Goal: Task Accomplishment & Management: Use online tool/utility

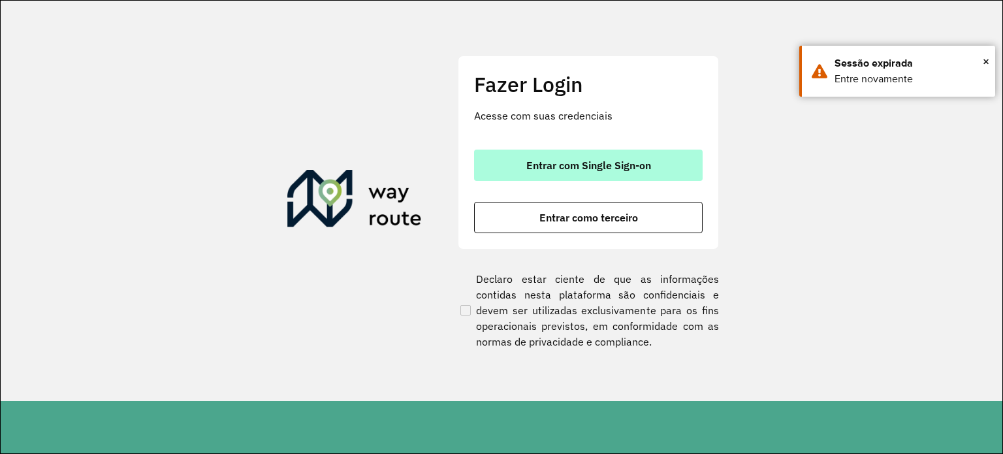
click at [601, 170] on span "Entrar com Single Sign-on" at bounding box center [589, 165] width 125 height 10
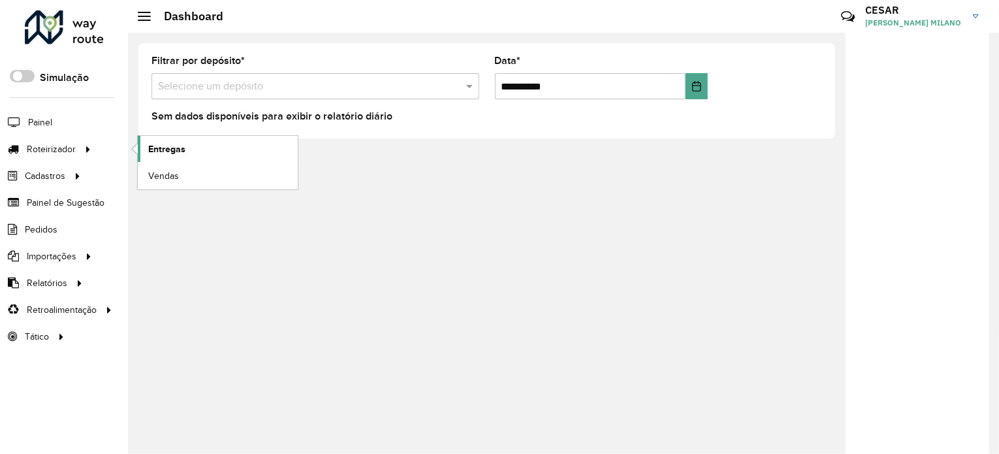
click at [168, 152] on span "Entregas" at bounding box center [166, 149] width 37 height 14
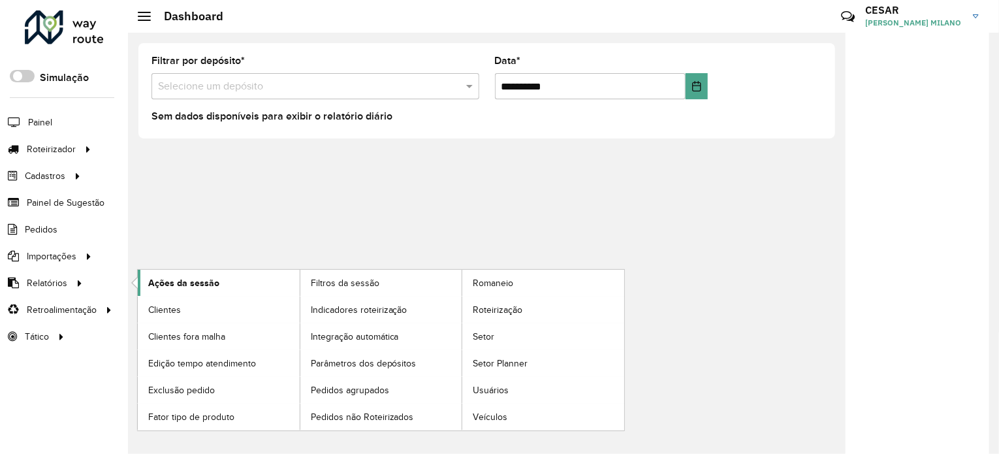
click at [214, 285] on span "Ações da sessão" at bounding box center [183, 283] width 71 height 14
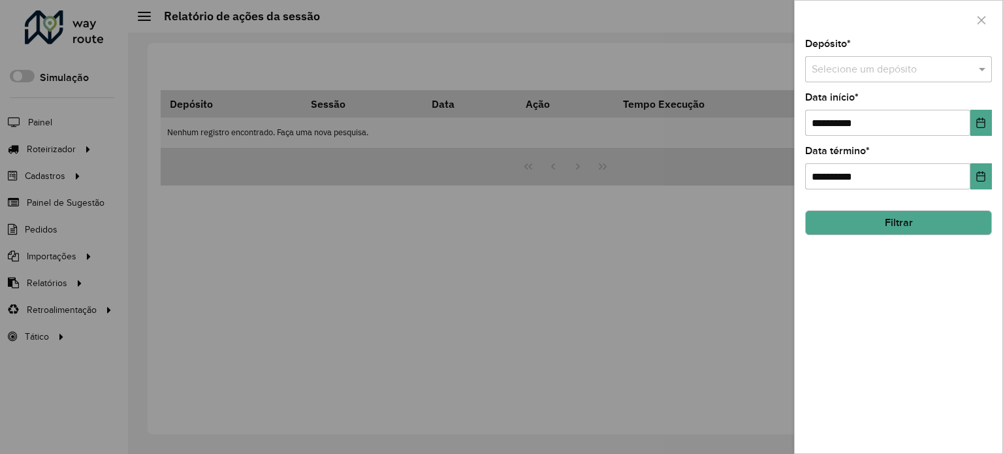
click at [860, 64] on input "text" at bounding box center [886, 70] width 148 height 16
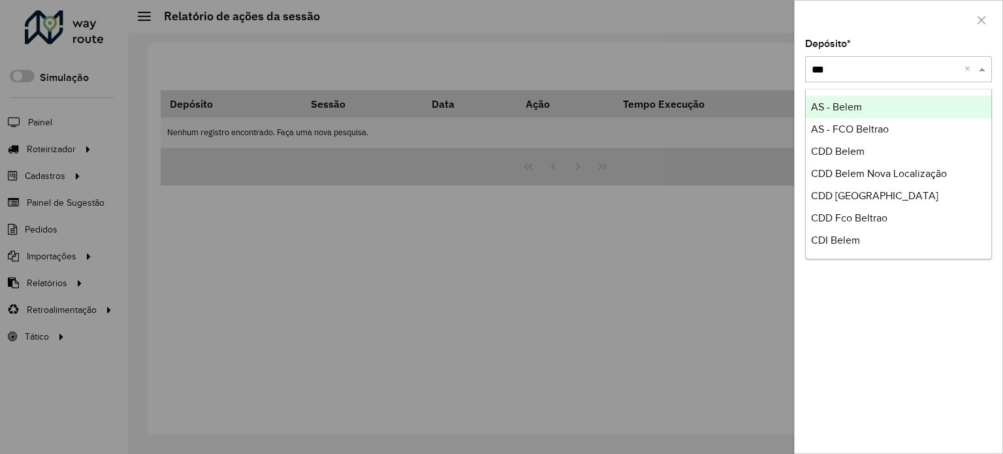
type input "****"
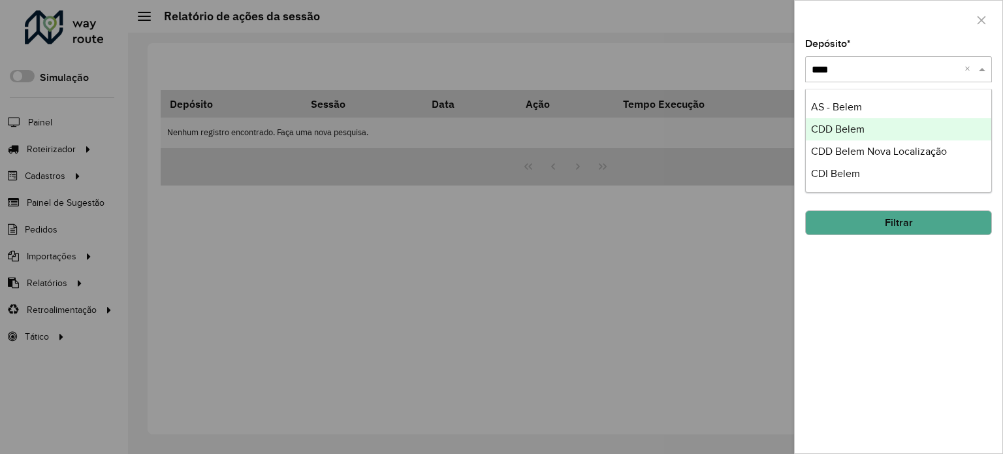
click at [908, 134] on div "CDD Belem" at bounding box center [899, 129] width 186 height 22
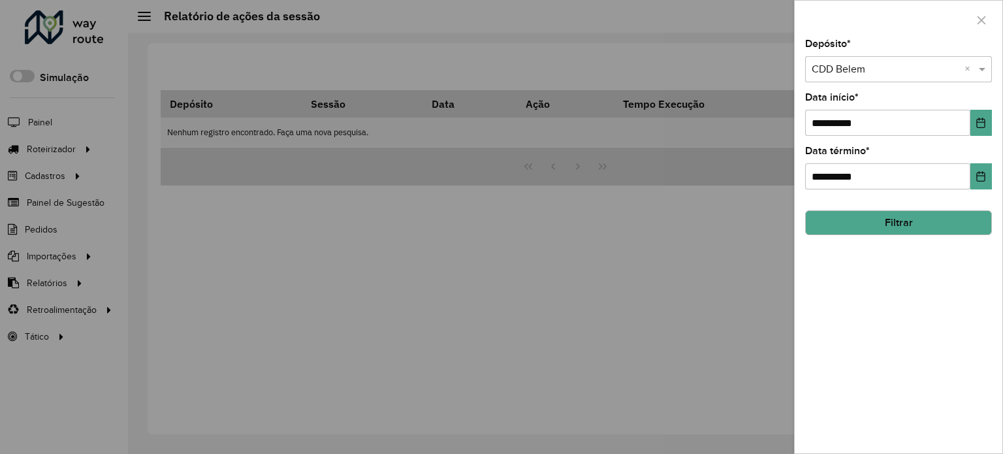
click at [873, 219] on button "Filtrar" at bounding box center [898, 222] width 187 height 25
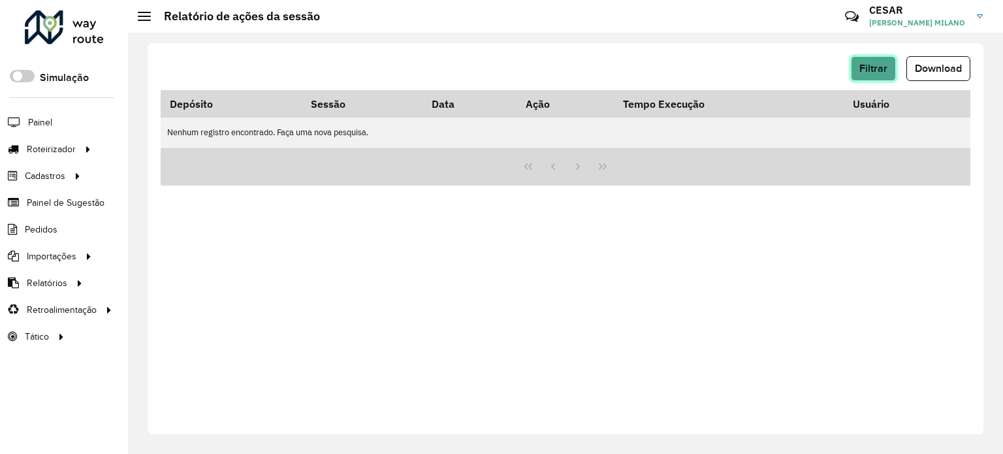
click at [879, 70] on span "Filtrar" at bounding box center [874, 68] width 28 height 11
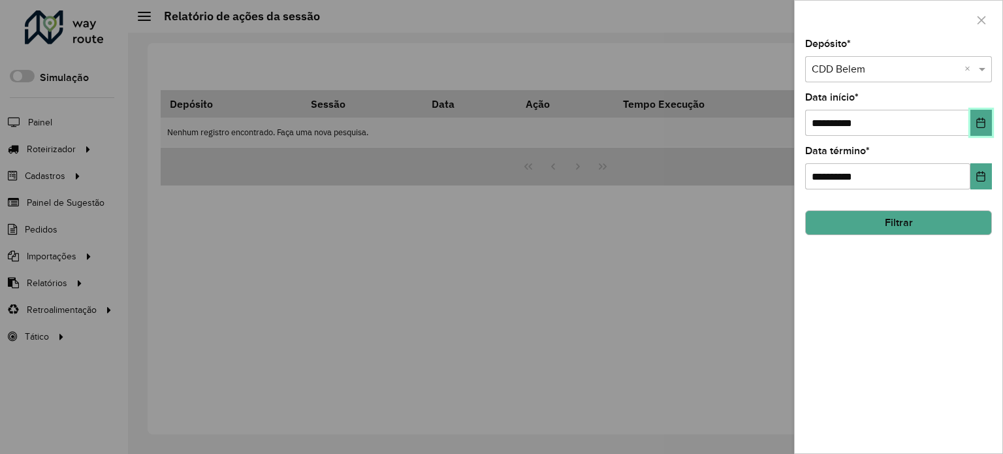
click at [982, 115] on button "Choose Date" at bounding box center [982, 123] width 22 height 26
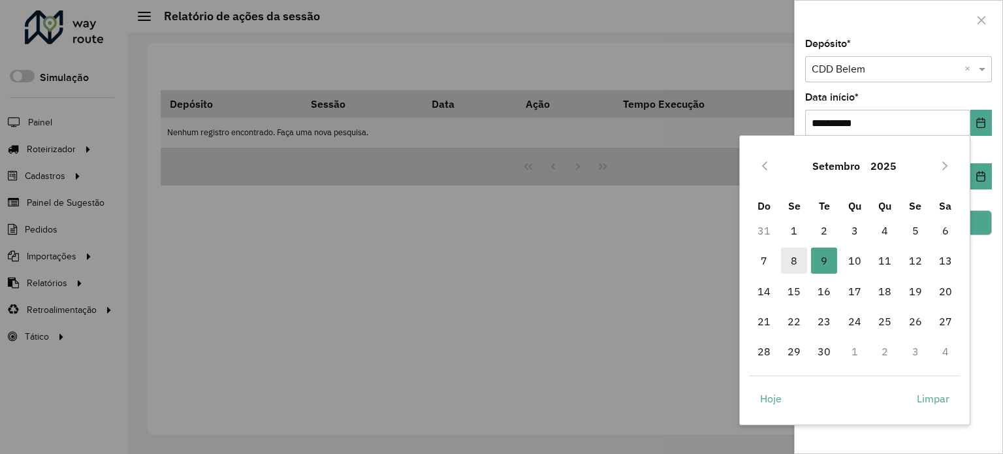
click at [792, 259] on span "8" at bounding box center [794, 261] width 26 height 26
type input "**********"
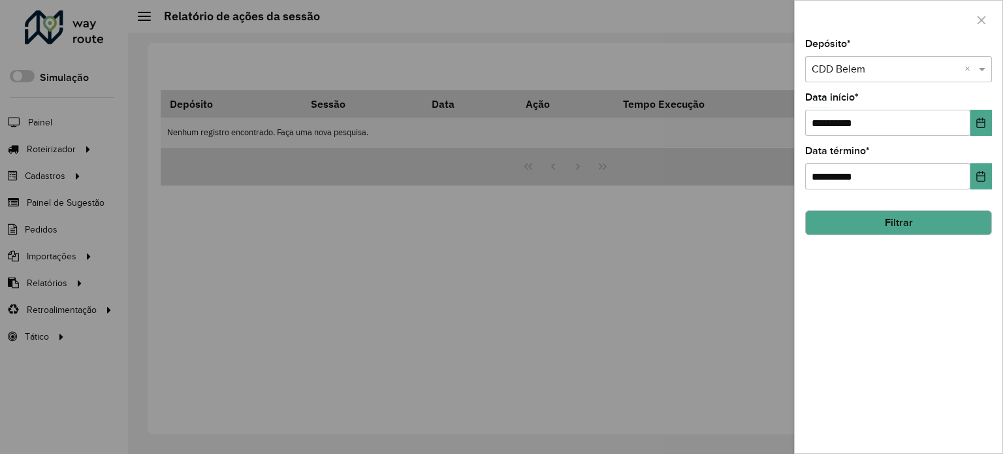
click at [925, 231] on button "Filtrar" at bounding box center [898, 222] width 187 height 25
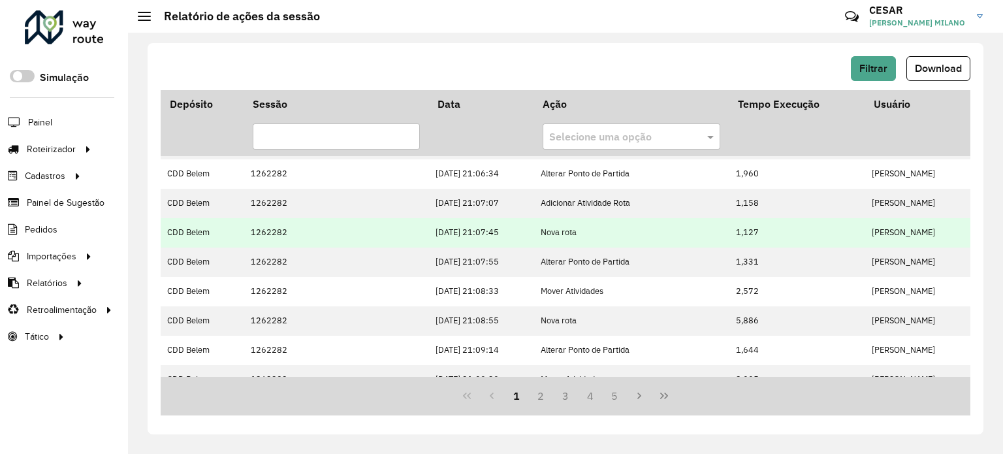
scroll to position [261, 0]
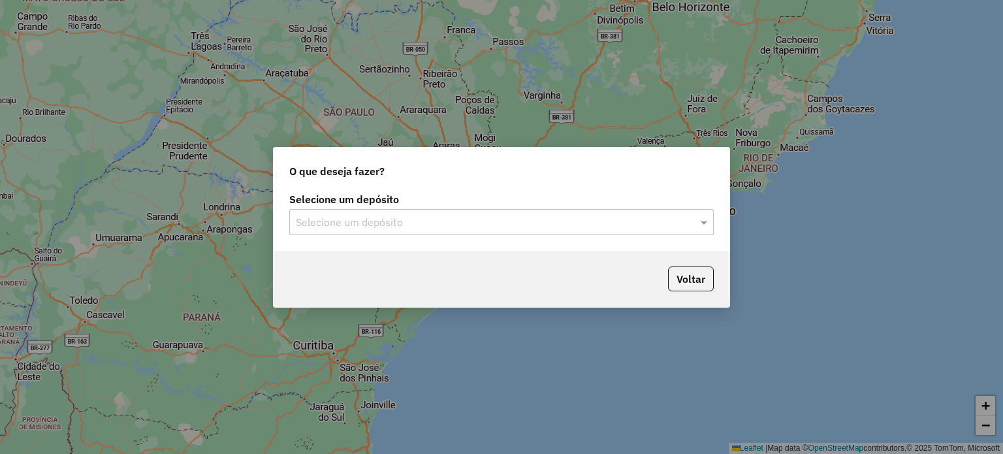
click at [479, 214] on div "Selecione um depósito" at bounding box center [501, 222] width 425 height 26
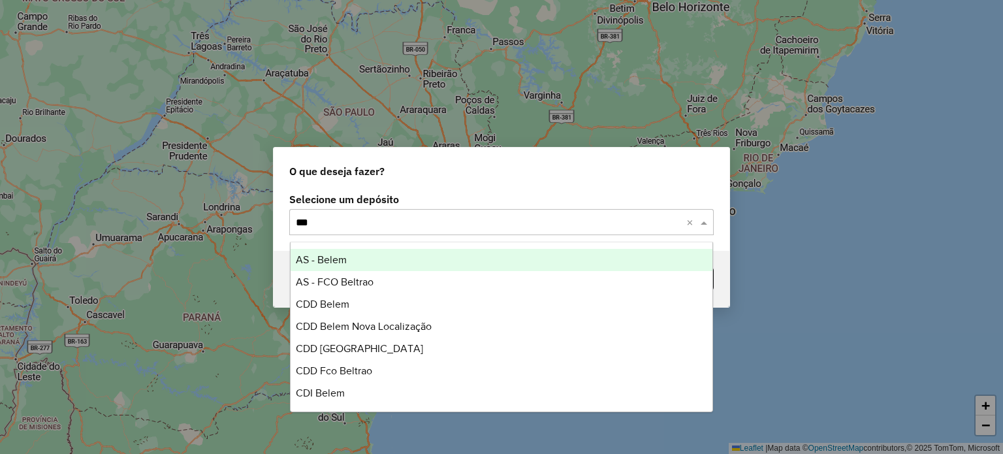
type input "****"
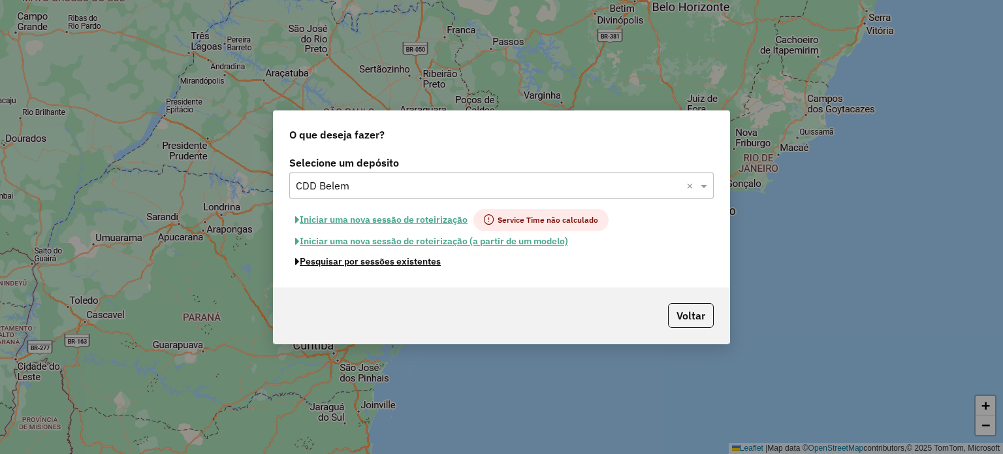
click at [410, 263] on button "Pesquisar por sessões existentes" at bounding box center [367, 262] width 157 height 20
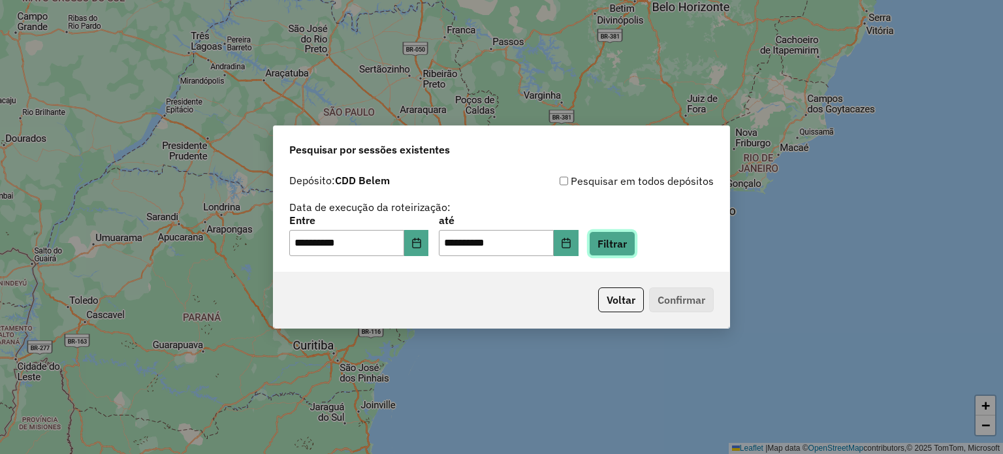
click at [621, 248] on button "Filtrar" at bounding box center [612, 243] width 46 height 25
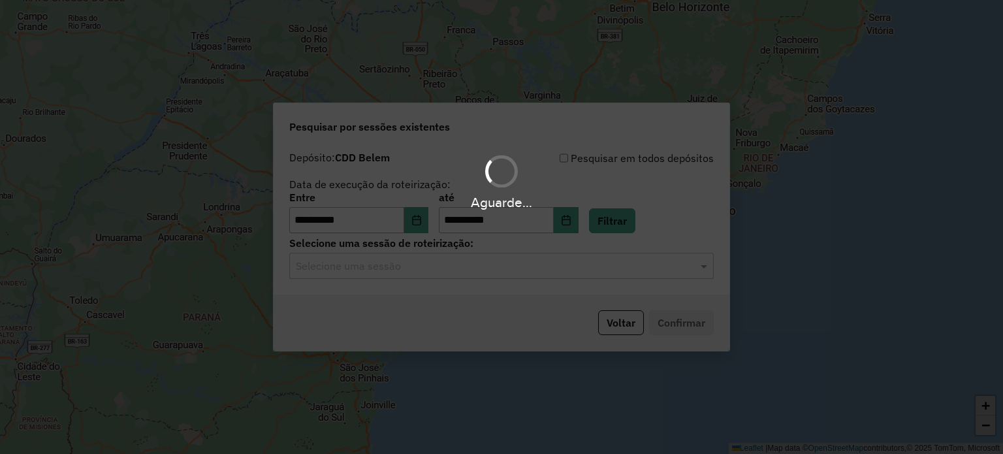
click at [403, 268] on div "Aguarde..." at bounding box center [501, 227] width 1003 height 454
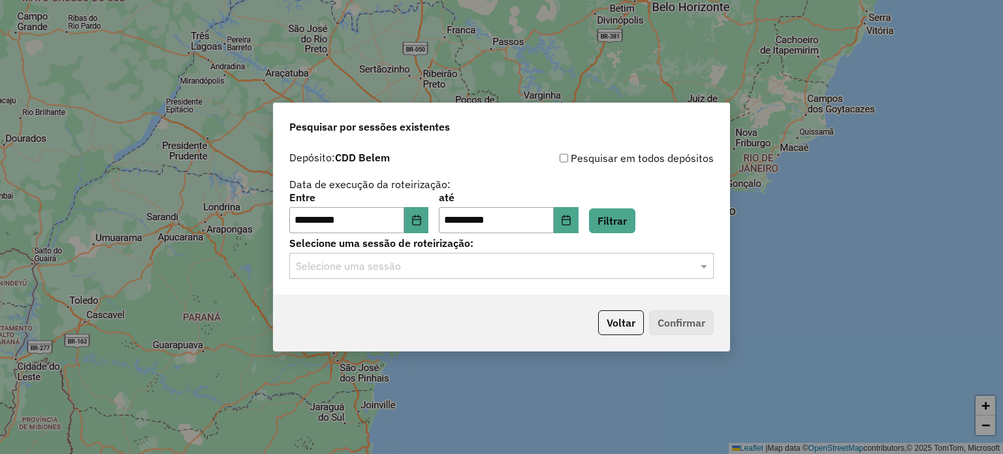
click at [404, 268] on input "text" at bounding box center [488, 267] width 385 height 16
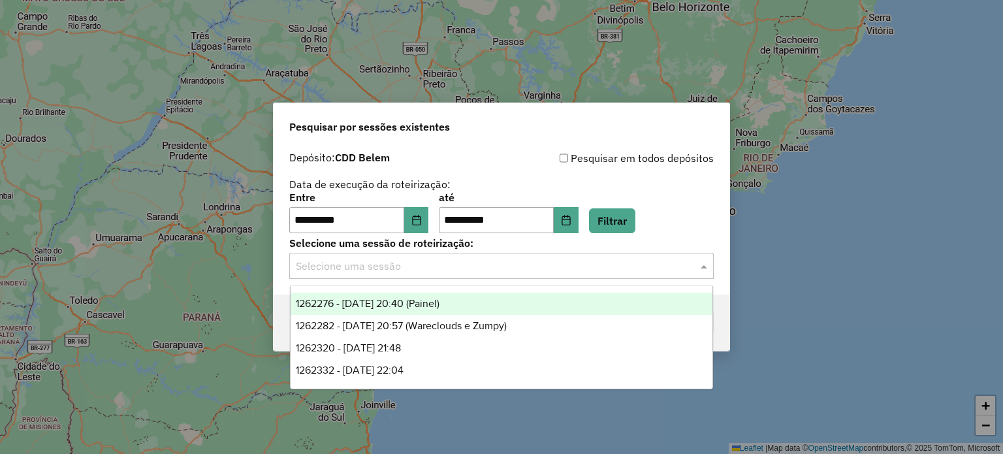
click at [440, 305] on span "1262276 - 09/09/2025 20:40 (Painel)" at bounding box center [368, 303] width 144 height 11
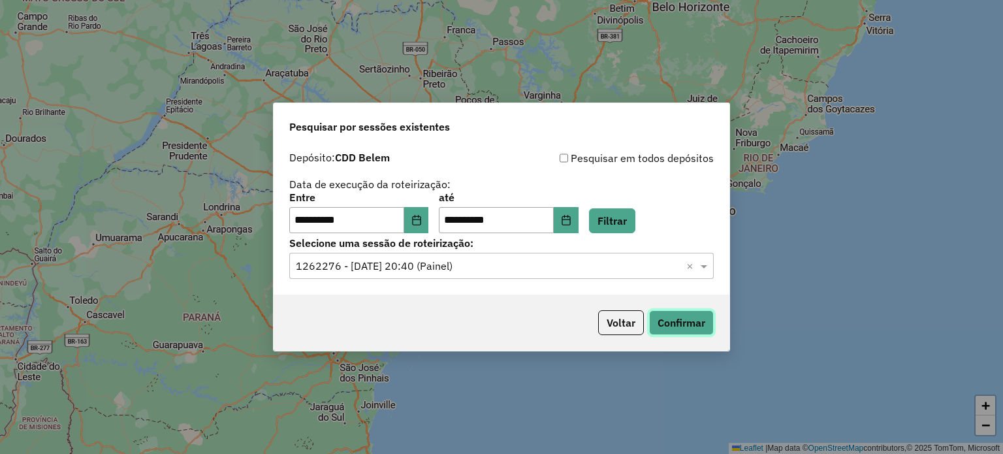
click at [702, 326] on button "Confirmar" at bounding box center [681, 322] width 65 height 25
click at [510, 261] on input "text" at bounding box center [488, 267] width 385 height 16
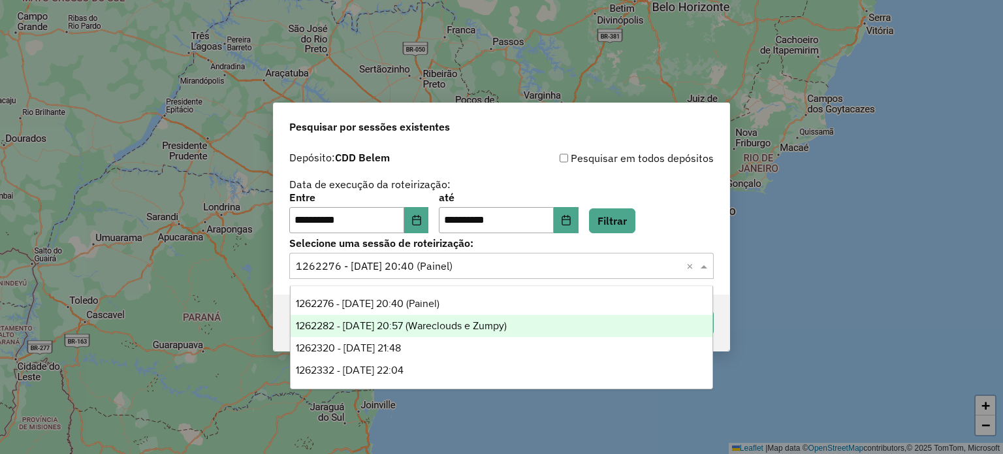
click at [460, 318] on div "1262282 - 09/09/2025 20:57 (Wareclouds e Zumpy)" at bounding box center [502, 326] width 423 height 22
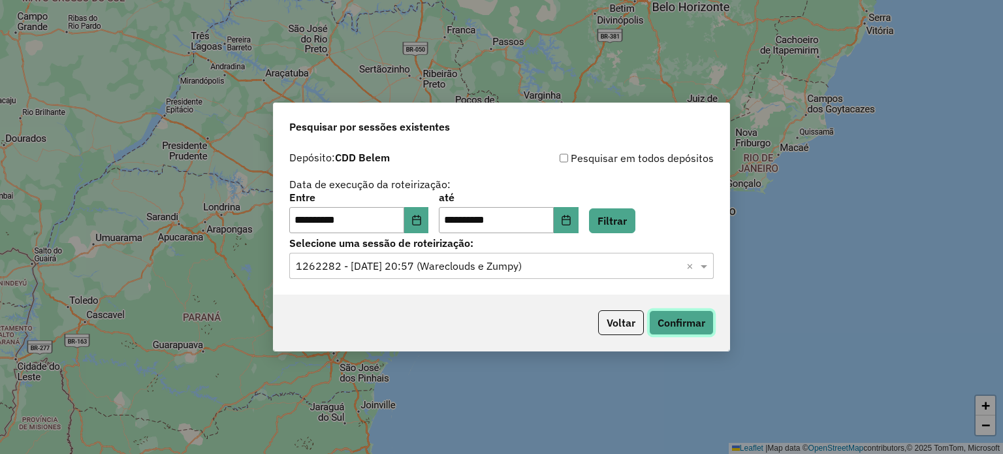
click at [700, 323] on button "Confirmar" at bounding box center [681, 322] width 65 height 25
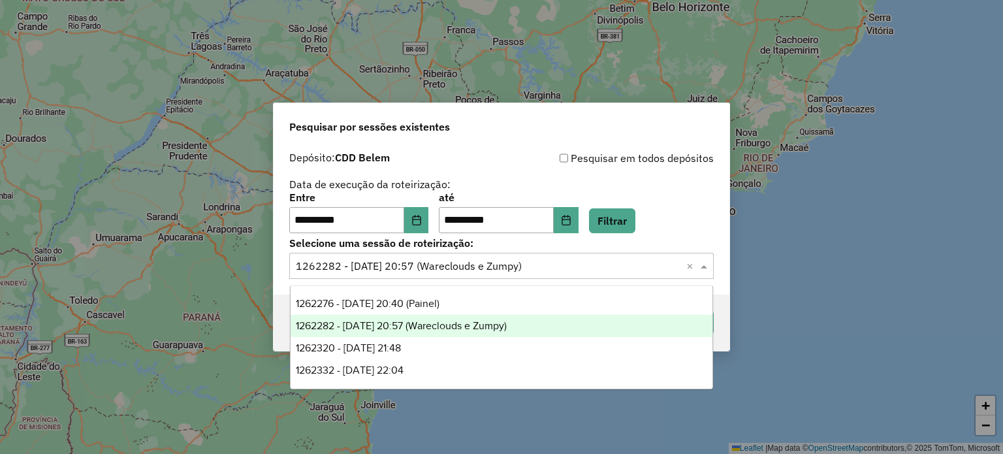
click at [577, 268] on input "text" at bounding box center [488, 267] width 385 height 16
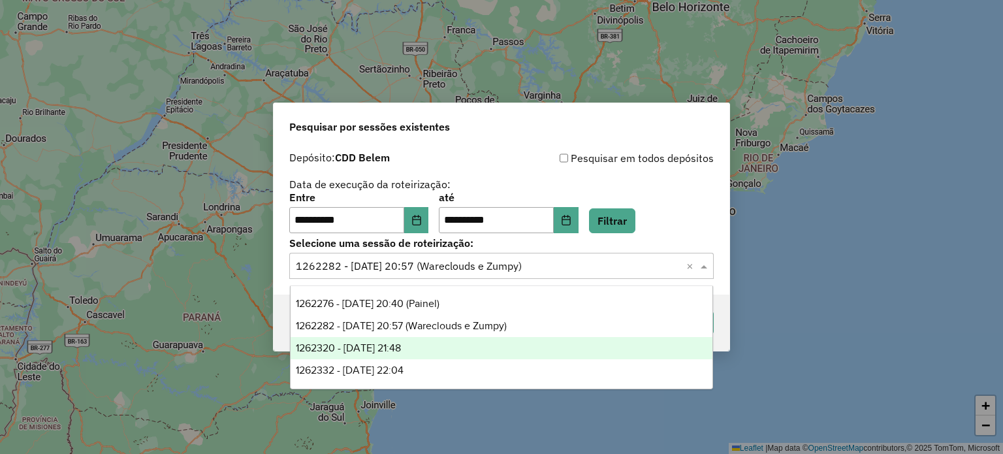
click at [464, 344] on div "1262320 - 09/09/2025 21:48" at bounding box center [502, 348] width 423 height 22
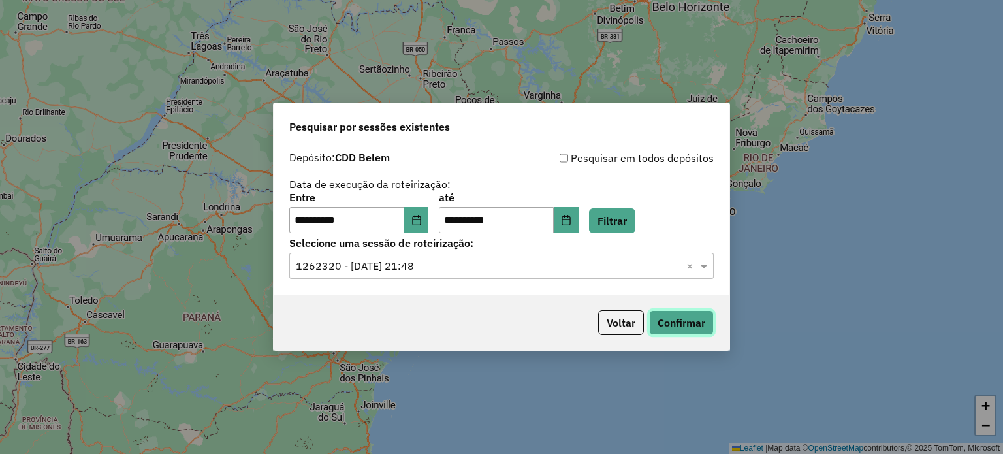
click at [685, 323] on button "Confirmar" at bounding box center [681, 322] width 65 height 25
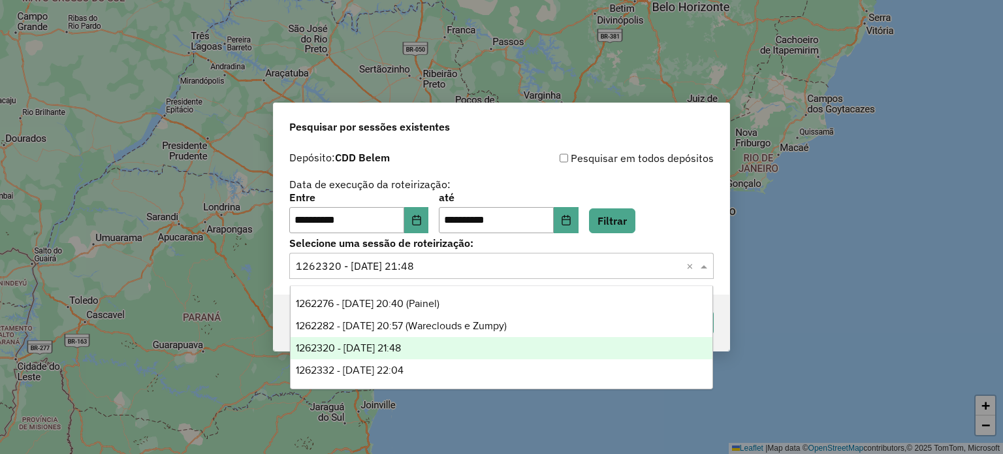
click at [540, 273] on input "text" at bounding box center [488, 267] width 385 height 16
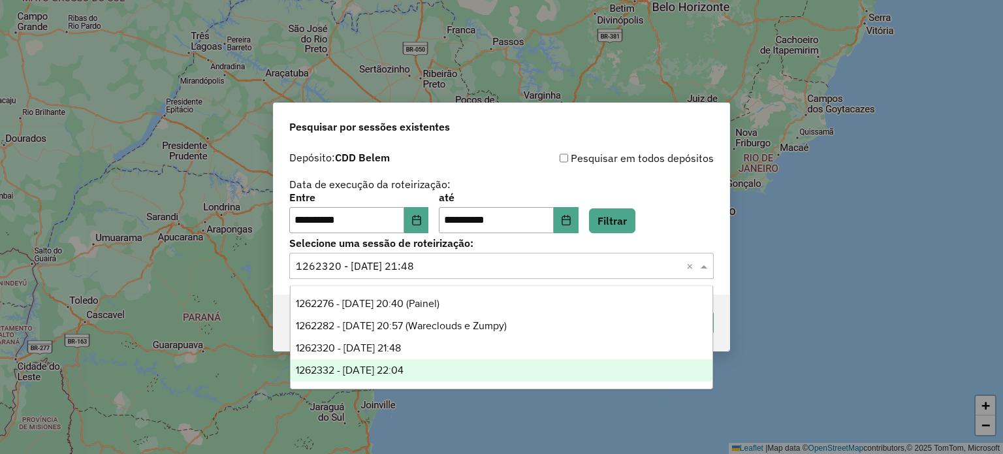
click at [474, 366] on div "1262332 - 09/09/2025 22:04" at bounding box center [502, 370] width 423 height 22
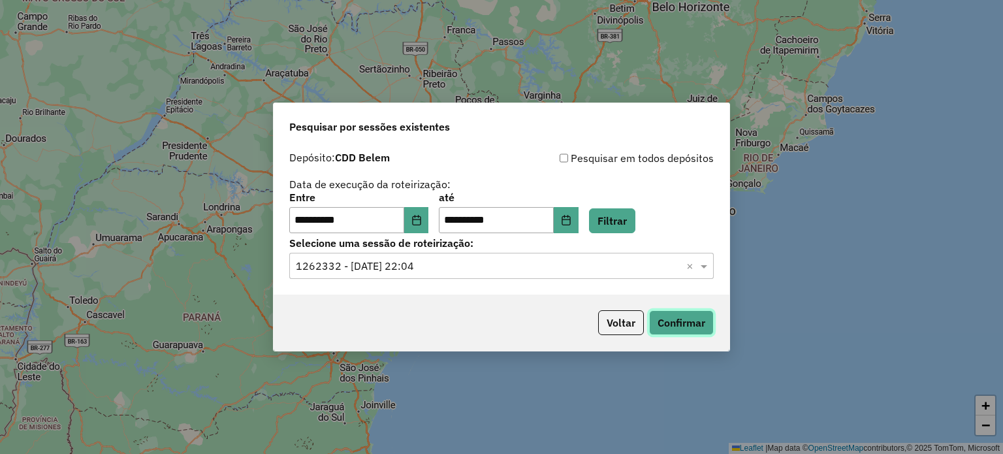
click at [677, 322] on button "Confirmar" at bounding box center [681, 322] width 65 height 25
